Goal: Task Accomplishment & Management: Manage account settings

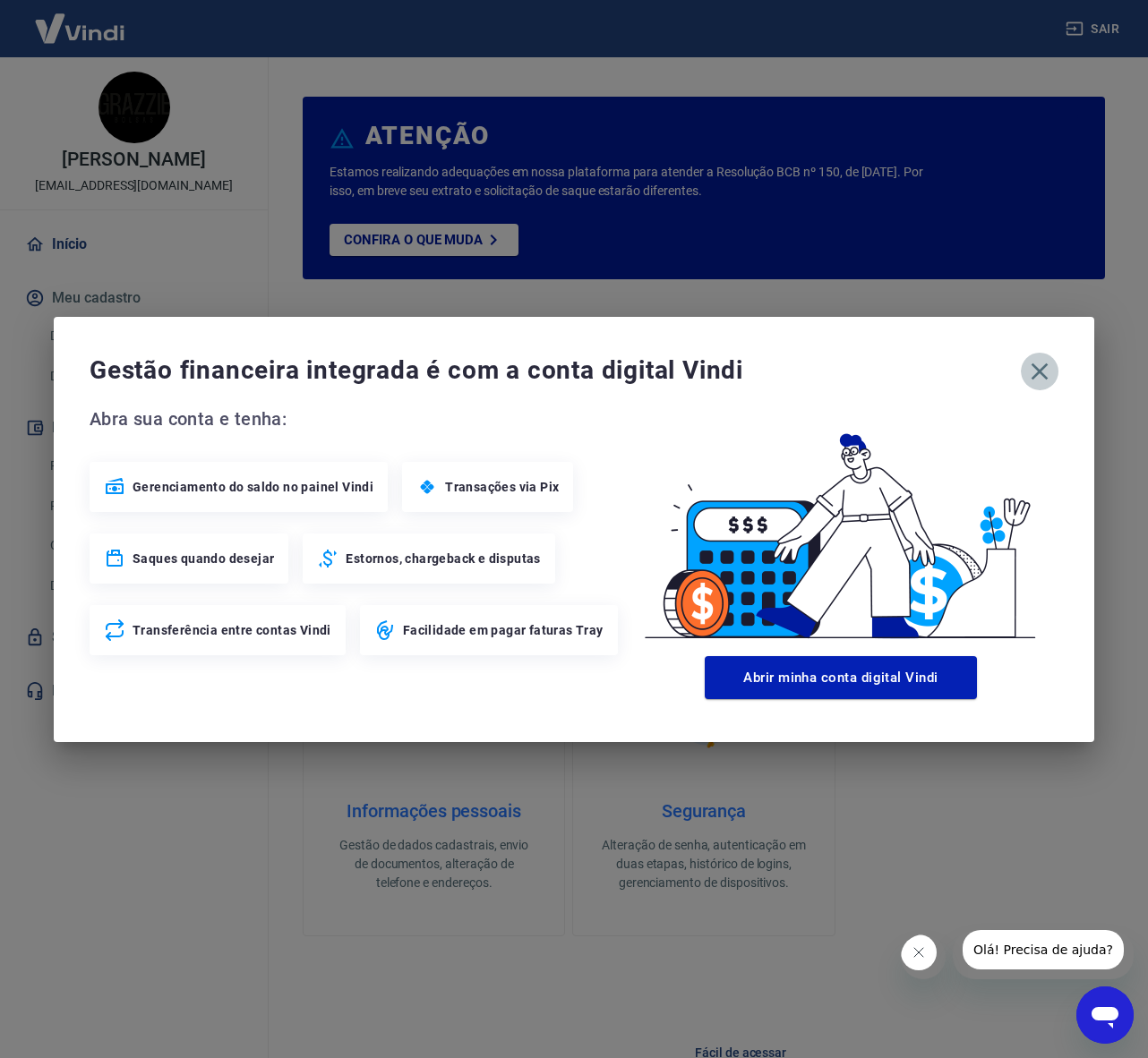
click at [1037, 366] on icon "button" at bounding box center [1039, 371] width 29 height 29
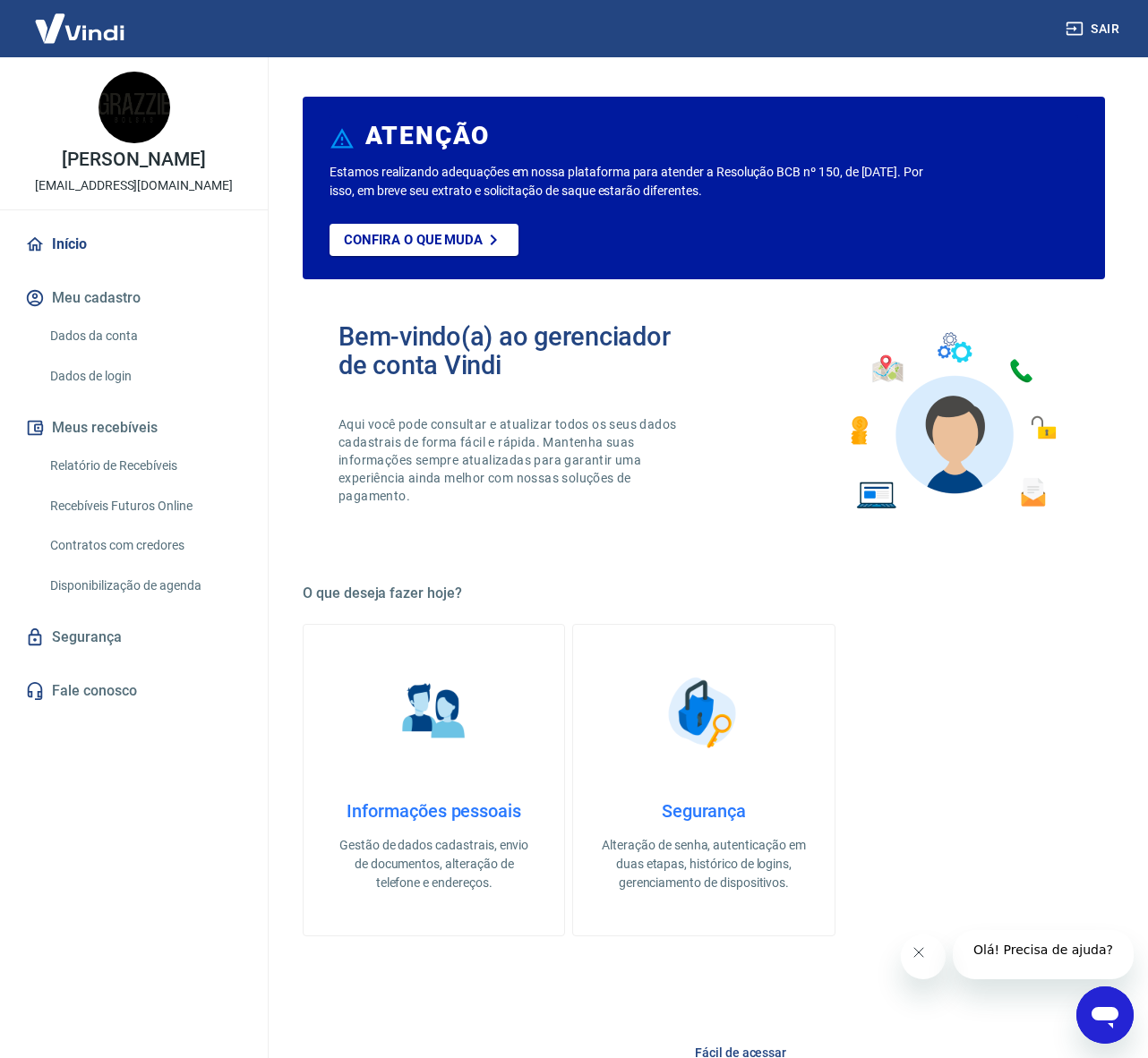
click at [97, 39] on img at bounding box center [79, 28] width 116 height 55
click at [93, 337] on link "Dados da conta" at bounding box center [144, 336] width 203 height 37
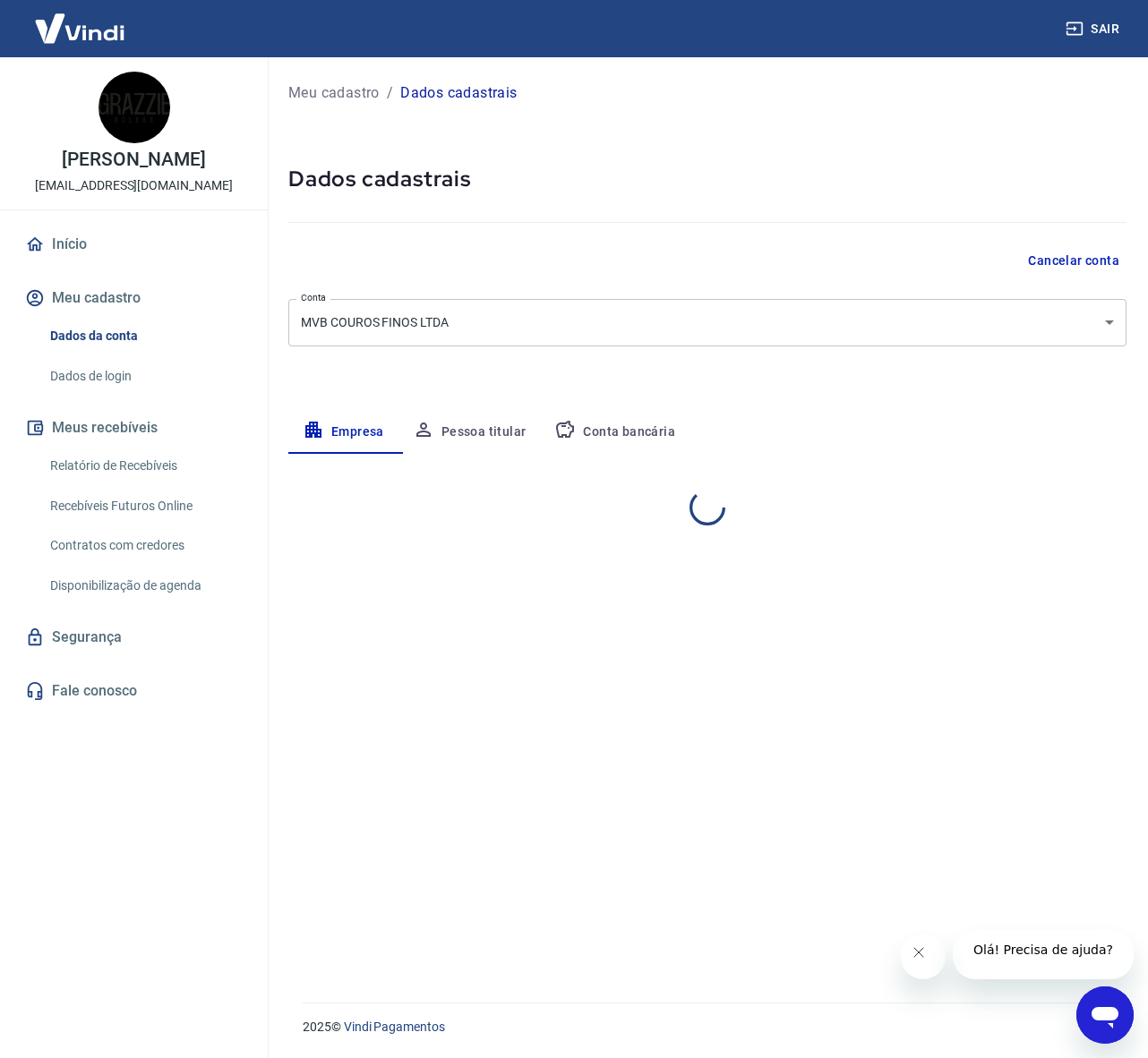
select select "RS"
select select "business"
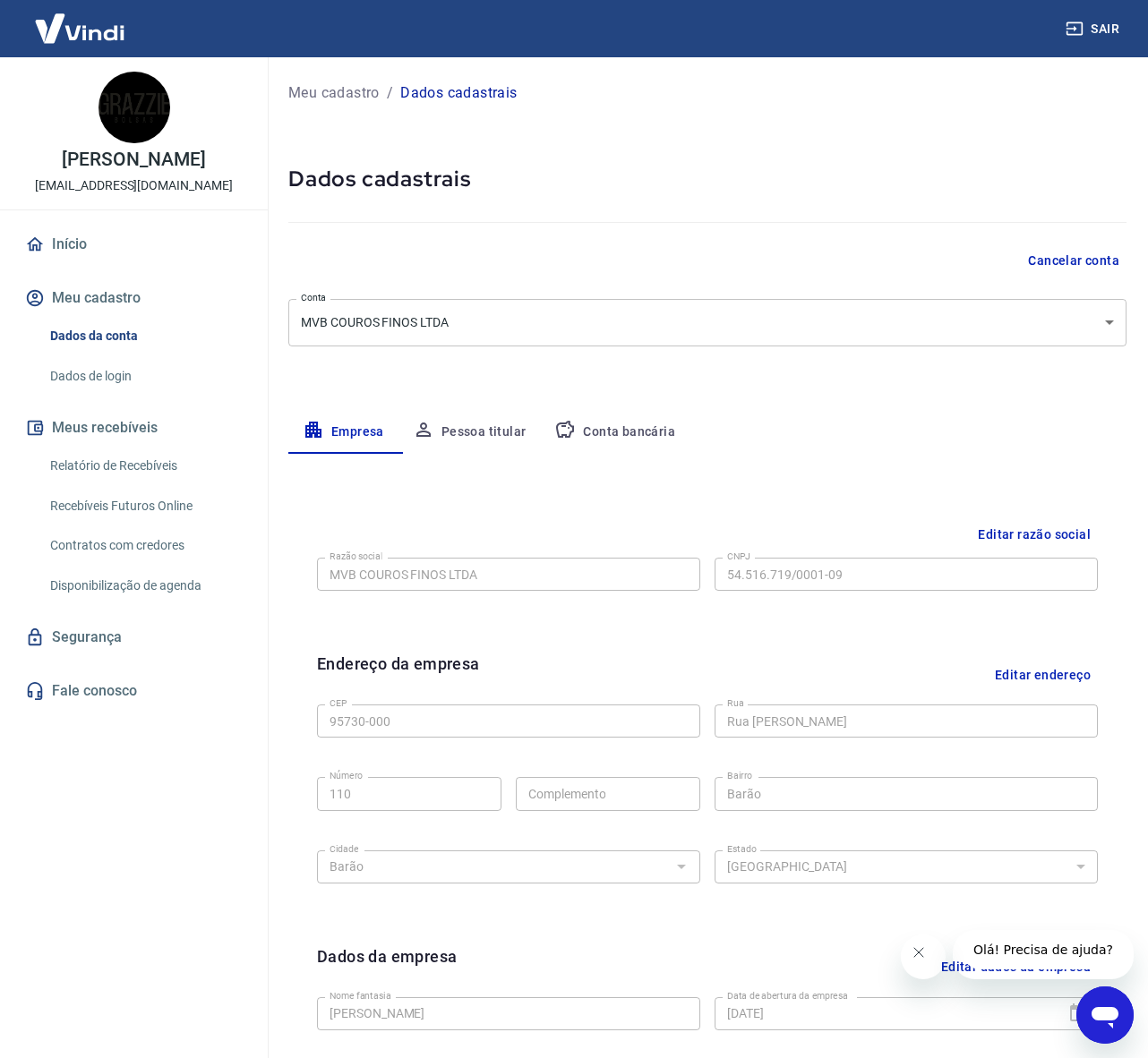
click at [116, 470] on link "Relatório de Recebíveis" at bounding box center [144, 466] width 203 height 37
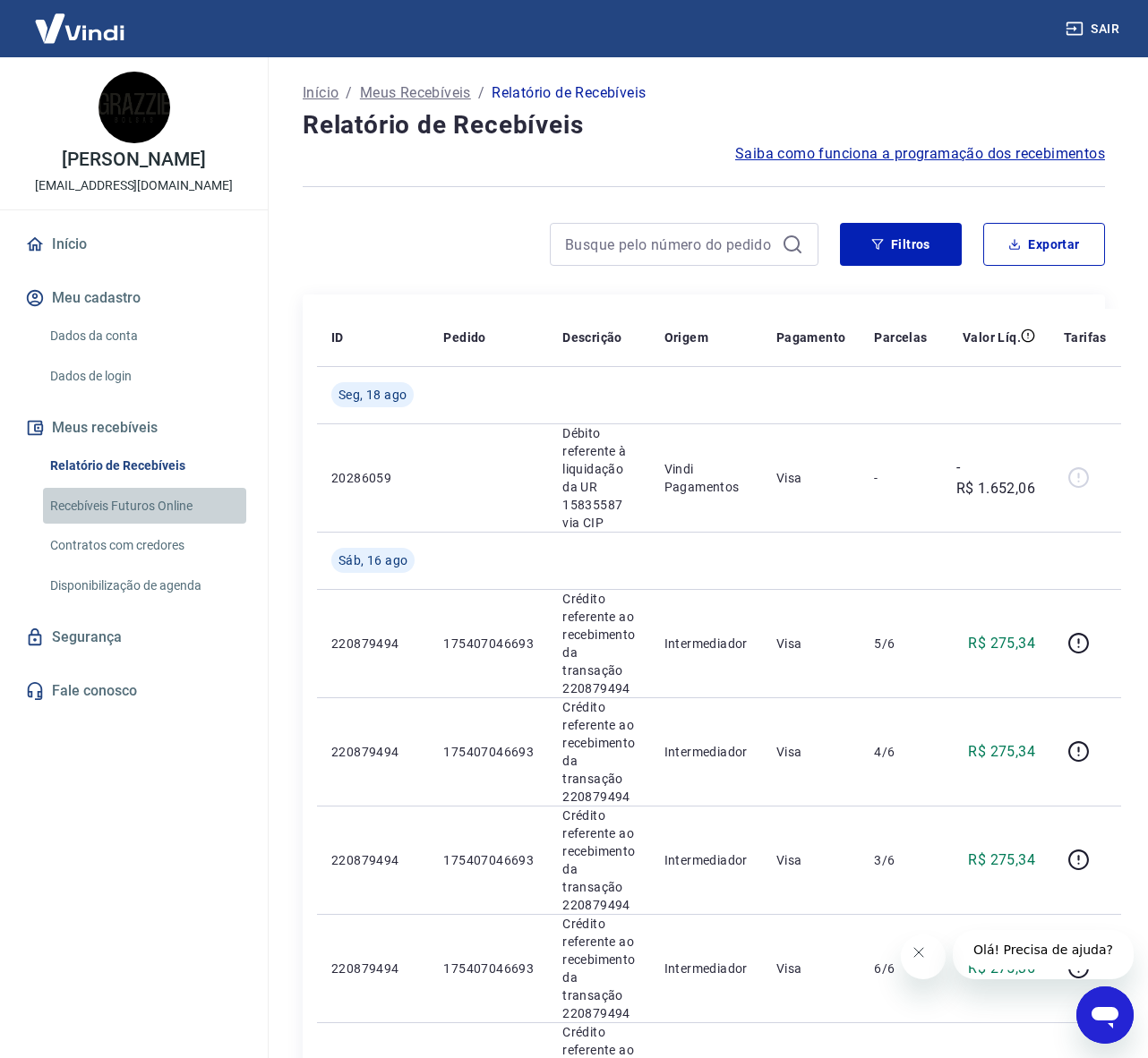
click at [132, 505] on link "Recebíveis Futuros Online" at bounding box center [144, 506] width 203 height 37
